Goal: Book appointment/travel/reservation

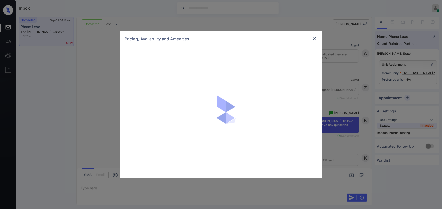
scroll to position [742, 0]
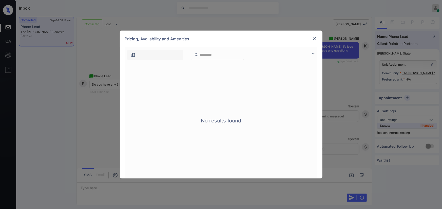
click at [312, 53] on img at bounding box center [313, 54] width 6 height 6
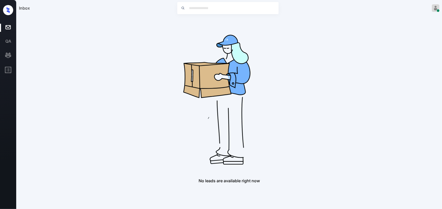
click at [143, 63] on div "No leads are available right now" at bounding box center [229, 100] width 420 height 167
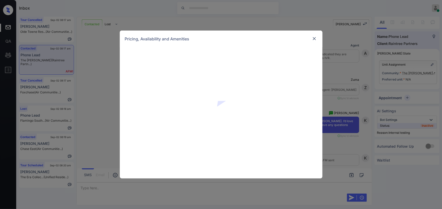
scroll to position [742, 0]
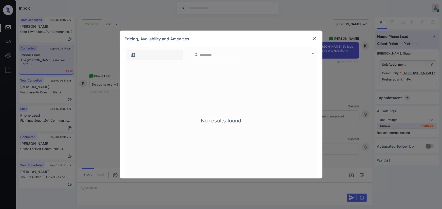
click at [313, 53] on img at bounding box center [313, 54] width 6 height 6
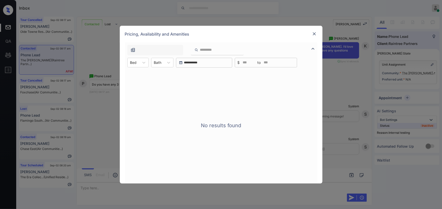
click at [313, 34] on img at bounding box center [313, 33] width 5 height 5
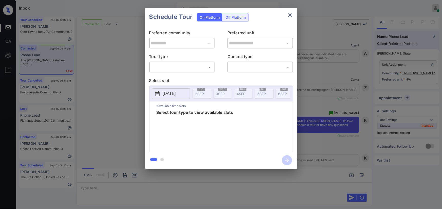
scroll to position [742, 0]
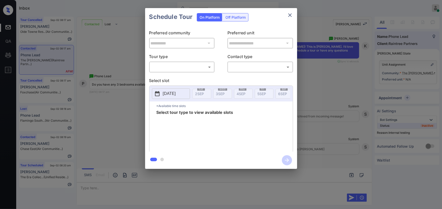
click at [190, 72] on div "​ ​" at bounding box center [182, 67] width 66 height 11
click at [184, 66] on body "Inbox Kenneth Umali Online Set yourself offline Set yourself on break Profile S…" at bounding box center [221, 104] width 442 height 209
click at [180, 77] on li "In Person" at bounding box center [181, 78] width 62 height 9
type input "********"
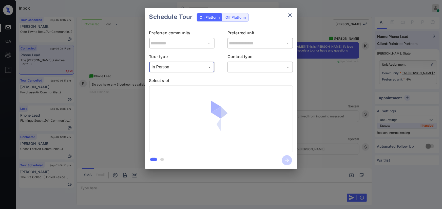
click at [237, 62] on div "​ ​" at bounding box center [260, 67] width 66 height 11
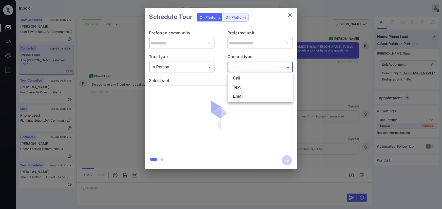
click at [237, 67] on body "Inbox Kenneth Umali Online Set yourself offline Set yourself on break Profile S…" at bounding box center [221, 104] width 442 height 209
click at [233, 86] on li "Text" at bounding box center [260, 87] width 62 height 9
type input "****"
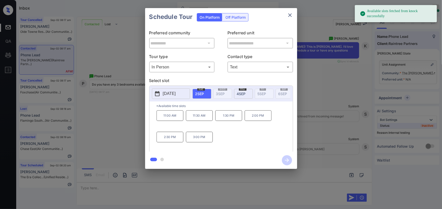
click at [243, 92] on span "4 SEP" at bounding box center [241, 94] width 9 height 4
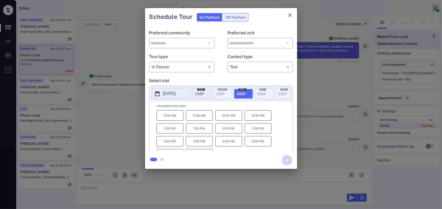
click at [319, 112] on div "**********" at bounding box center [221, 88] width 442 height 177
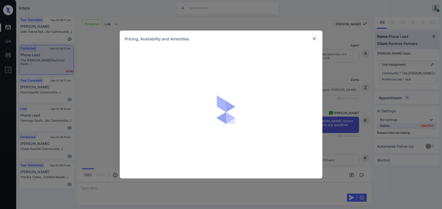
scroll to position [742, 0]
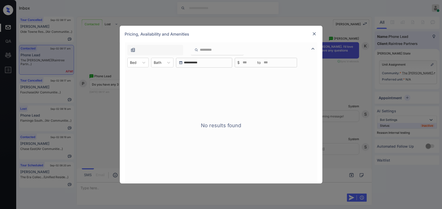
click at [146, 51] on div at bounding box center [155, 50] width 56 height 10
click at [145, 63] on icon at bounding box center [143, 62] width 5 height 5
click at [142, 77] on div "0 Bed" at bounding box center [137, 75] width 21 height 9
click at [164, 64] on div "Bath" at bounding box center [161, 62] width 13 height 7
click at [164, 78] on div "0 Bath" at bounding box center [165, 75] width 22 height 9
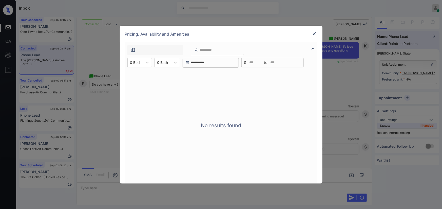
click at [316, 34] on img at bounding box center [313, 33] width 5 height 5
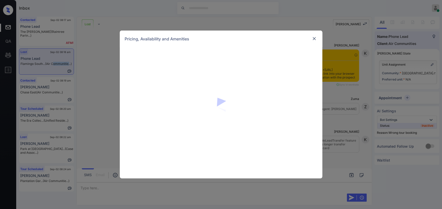
scroll to position [2084, 0]
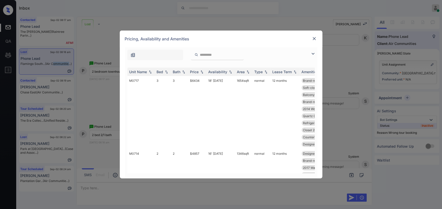
click at [312, 54] on img at bounding box center [313, 54] width 6 height 6
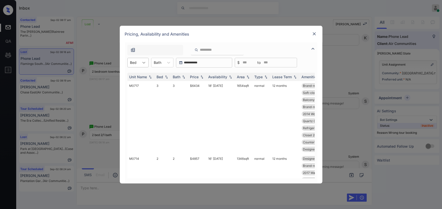
click at [139, 63] on div at bounding box center [143, 62] width 9 height 9
click at [134, 93] on div "2" at bounding box center [137, 93] width 21 height 9
click at [171, 64] on icon at bounding box center [171, 62] width 5 height 5
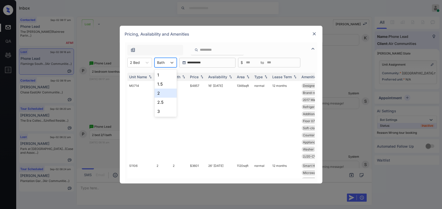
click at [160, 92] on div "2" at bounding box center [165, 93] width 22 height 9
click at [202, 77] on img at bounding box center [201, 77] width 5 height 4
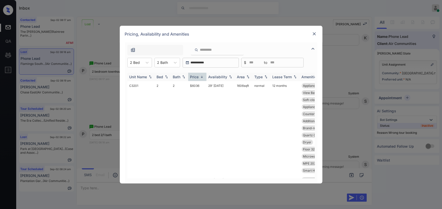
click at [202, 77] on img at bounding box center [201, 77] width 5 height 4
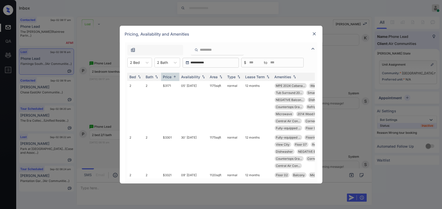
scroll to position [0, 0]
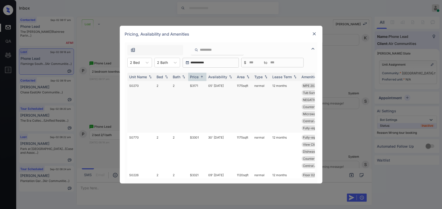
copy td "1175 sqft"
drag, startPoint x: 250, startPoint y: 87, endPoint x: 236, endPoint y: 87, distance: 13.9
click at [236, 87] on td "1175 sqft" at bounding box center [243, 107] width 17 height 52
click at [192, 86] on td "$3171" at bounding box center [197, 107] width 18 height 52
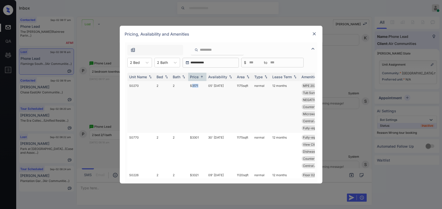
click at [192, 86] on td "$3171" at bounding box center [197, 107] width 18 height 52
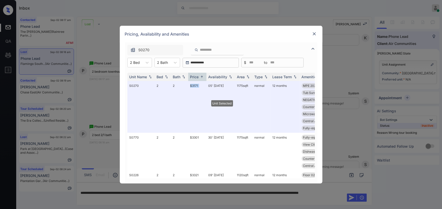
click at [311, 33] on img at bounding box center [313, 33] width 5 height 5
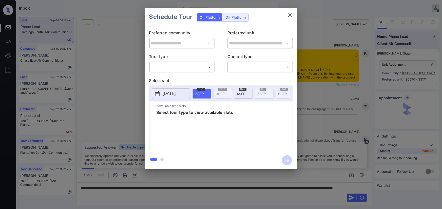
click at [197, 69] on body "Inbox Kenneth Umali Online Set yourself offline Set yourself on break Profile S…" at bounding box center [221, 104] width 442 height 209
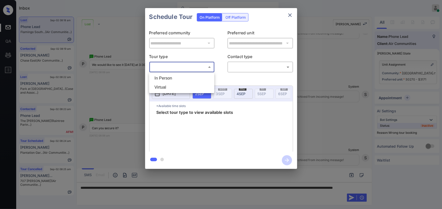
click at [178, 77] on li "In Person" at bounding box center [181, 78] width 62 height 9
type input "********"
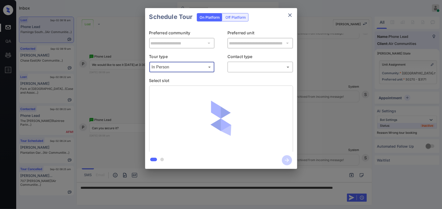
click at [250, 67] on body "Inbox Kenneth Umali Online Set yourself offline Set yourself on break Profile S…" at bounding box center [221, 104] width 442 height 209
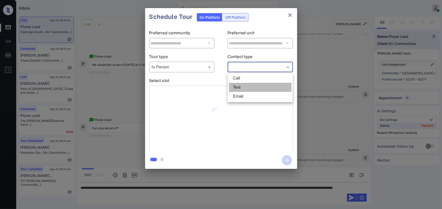
click at [241, 85] on li "Text" at bounding box center [260, 87] width 62 height 9
type input "****"
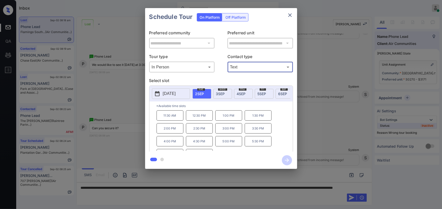
click at [253, 131] on p "3:30 PM" at bounding box center [257, 128] width 27 height 10
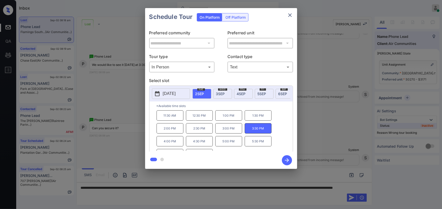
click at [248, 195] on div at bounding box center [221, 104] width 442 height 209
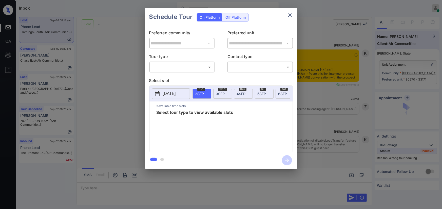
scroll to position [2310, 0]
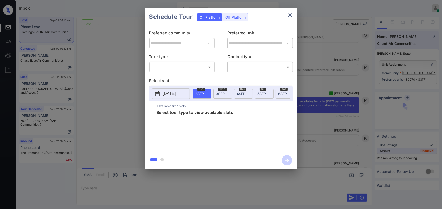
click at [177, 69] on body "Inbox [PERSON_NAME] Online Set yourself offline Set yourself on break Profile S…" at bounding box center [221, 104] width 442 height 209
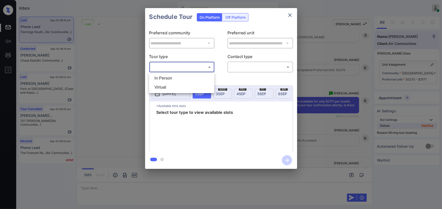
click at [174, 78] on li "In Person" at bounding box center [181, 78] width 62 height 9
type input "********"
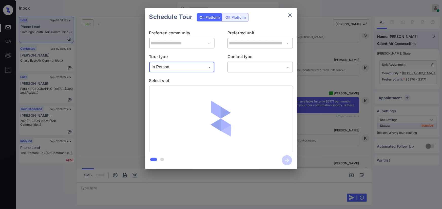
click at [239, 68] on body "Inbox Kenneth Umali Online Set yourself offline Set yourself on break Profile S…" at bounding box center [221, 104] width 442 height 209
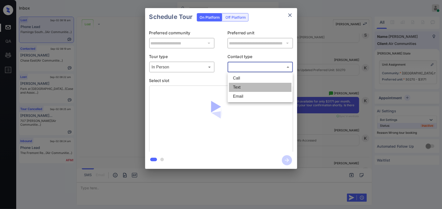
click at [237, 89] on li "Text" at bounding box center [260, 87] width 62 height 9
type input "****"
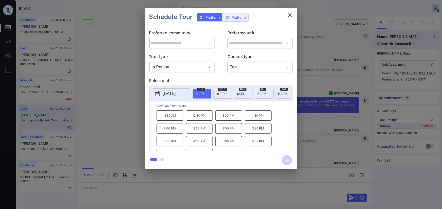
click at [253, 131] on p "3:30 PM" at bounding box center [257, 128] width 27 height 10
click at [285, 159] on icon "button" at bounding box center [287, 161] width 10 height 10
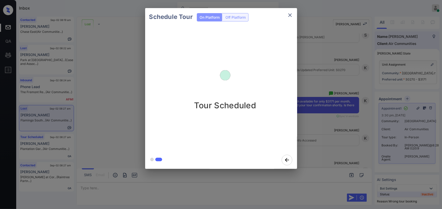
click at [290, 14] on icon "close" at bounding box center [290, 15] width 4 height 4
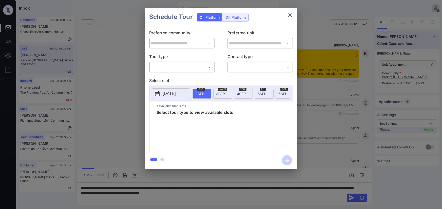
click at [194, 70] on body "Inbox [PERSON_NAME] Online Set yourself offline Set yourself on break Profile S…" at bounding box center [221, 104] width 442 height 209
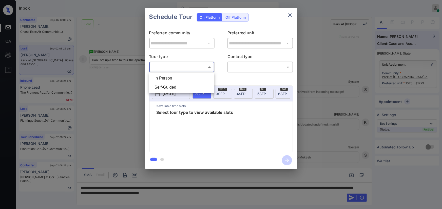
click at [185, 73] on ul "In Person Self-Guided" at bounding box center [181, 83] width 65 height 21
click at [183, 78] on li "In Person" at bounding box center [181, 78] width 62 height 9
type input "********"
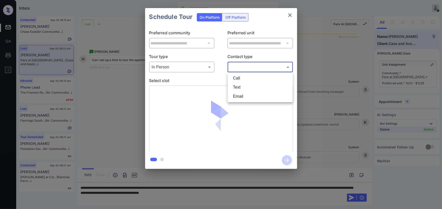
click at [245, 66] on body "Inbox Kenneth Umali Online Set yourself offline Set yourself on break Profile S…" at bounding box center [221, 104] width 442 height 209
click at [241, 86] on li "Text" at bounding box center [260, 87] width 62 height 9
type input "****"
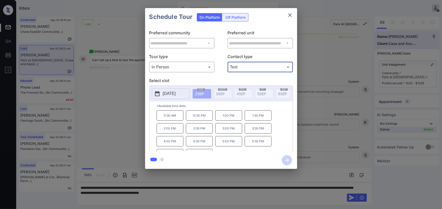
click at [170, 94] on p "[DATE]" at bounding box center [169, 94] width 13 height 6
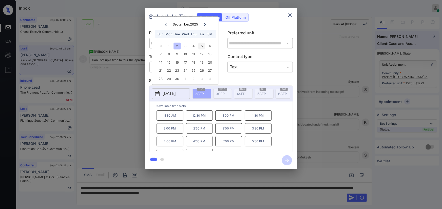
click at [202, 46] on div "5" at bounding box center [201, 46] width 7 height 7
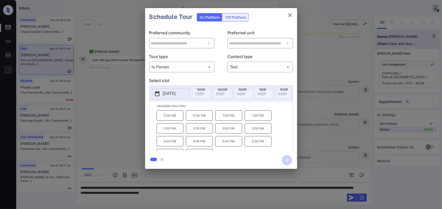
click at [205, 117] on p "12:30 PM" at bounding box center [199, 116] width 27 height 10
click at [323, 112] on div "**********" at bounding box center [221, 88] width 442 height 177
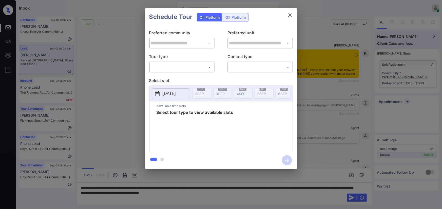
scroll to position [2295, 0]
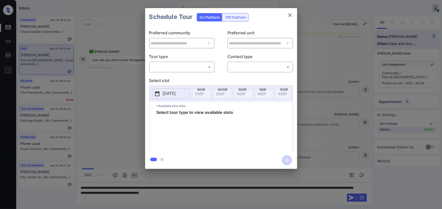
click at [192, 66] on body "Inbox Kenneth Umali Online Set yourself offline Set yourself on break Profile S…" at bounding box center [221, 104] width 442 height 209
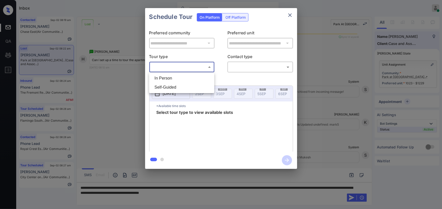
click at [185, 73] on ul "In Person Self-Guided" at bounding box center [181, 83] width 65 height 21
click at [192, 75] on li "In Person" at bounding box center [181, 78] width 62 height 9
type input "********"
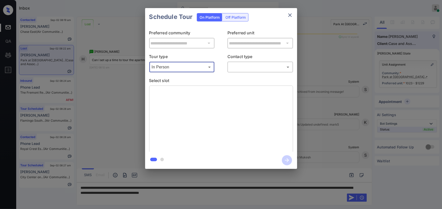
click at [248, 66] on body "Inbox Kenneth Umali Online Set yourself offline Set yourself on break Profile S…" at bounding box center [221, 104] width 442 height 209
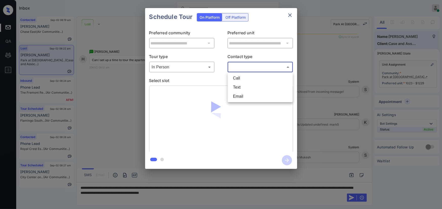
click at [237, 86] on li "Text" at bounding box center [260, 87] width 62 height 9
type input "****"
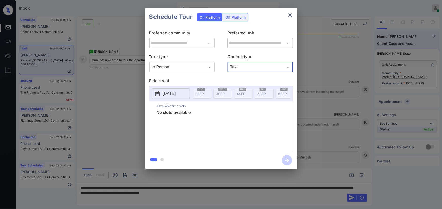
click at [326, 98] on div "**********" at bounding box center [221, 88] width 442 height 177
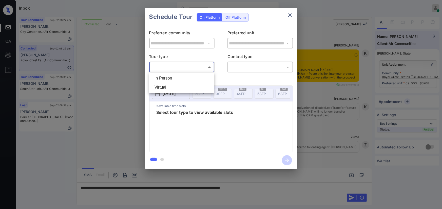
scroll to position [1382, 0]
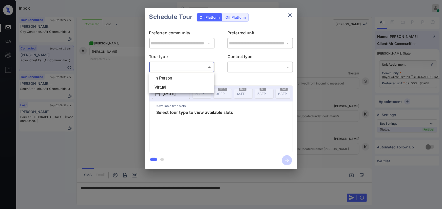
click at [174, 78] on li "In Person" at bounding box center [181, 78] width 62 height 9
type input "********"
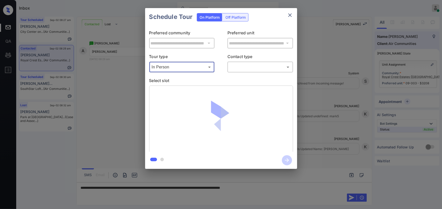
click at [248, 64] on body "Inbox [PERSON_NAME] Online Set yourself offline Set yourself on break Profile S…" at bounding box center [221, 104] width 442 height 209
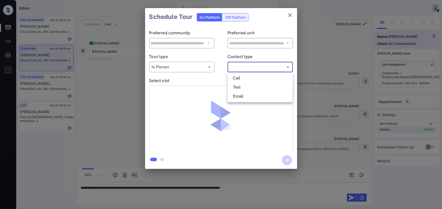
click at [243, 87] on li "Text" at bounding box center [260, 87] width 62 height 9
type input "****"
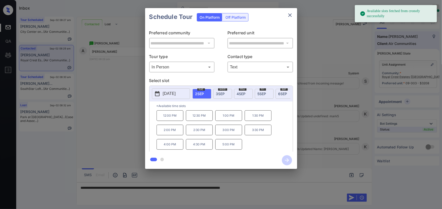
click at [199, 95] on span "[DATE]" at bounding box center [199, 94] width 9 height 4
click at [230, 132] on p "3:00 PM" at bounding box center [228, 130] width 27 height 11
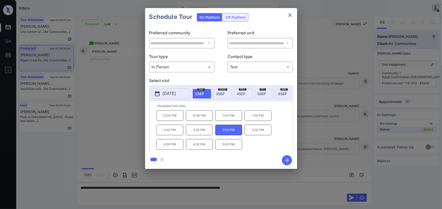
click at [323, 142] on div "**********" at bounding box center [221, 88] width 442 height 177
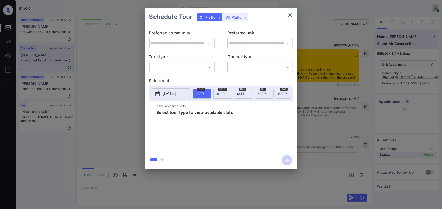
scroll to position [1416, 0]
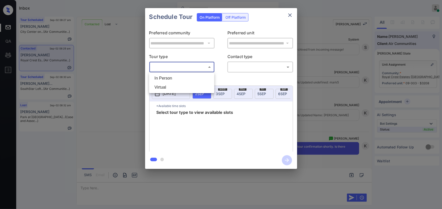
click at [179, 67] on body "Inbox Kenneth Umali Online Set yourself offline Set yourself on break Profile S…" at bounding box center [221, 104] width 442 height 209
drag, startPoint x: 174, startPoint y: 79, endPoint x: 211, endPoint y: 74, distance: 37.8
click at [175, 79] on li "In Person" at bounding box center [181, 78] width 62 height 9
type input "********"
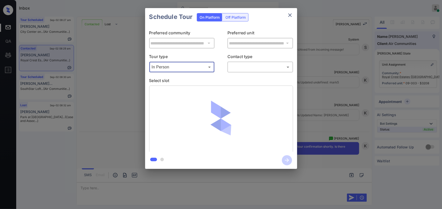
click at [236, 69] on body "Inbox Kenneth Umali Online Set yourself offline Set yourself on break Profile S…" at bounding box center [221, 104] width 442 height 209
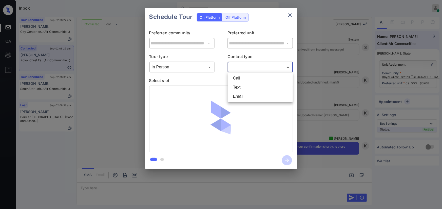
click at [237, 87] on li "Text" at bounding box center [260, 87] width 62 height 9
type input "****"
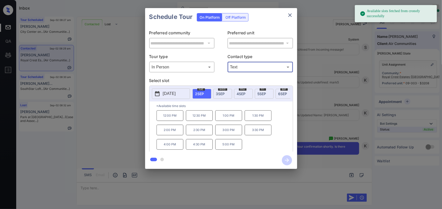
click at [202, 94] on span "2 SEP" at bounding box center [199, 94] width 9 height 4
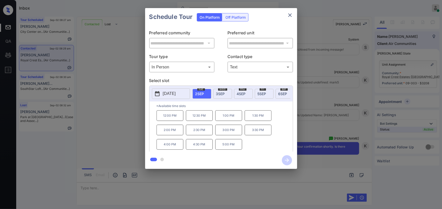
click at [228, 133] on p "3:00 PM" at bounding box center [228, 130] width 27 height 11
drag, startPoint x: 287, startPoint y: 160, endPoint x: 304, endPoint y: 157, distance: 17.2
click at [287, 160] on icon "button" at bounding box center [287, 161] width 10 height 10
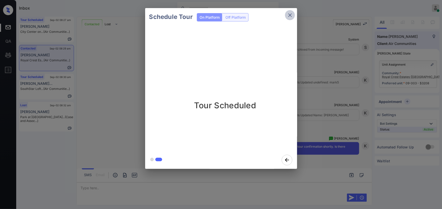
click at [289, 15] on icon "close" at bounding box center [290, 15] width 4 height 4
